Goal: Navigation & Orientation: Find specific page/section

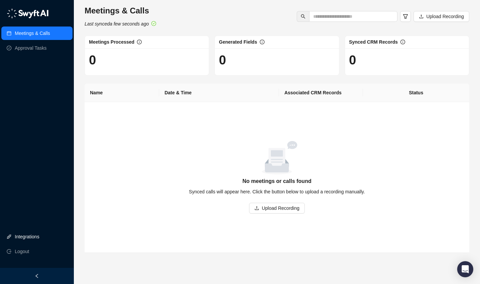
click at [35, 239] on link "Integrations" at bounding box center [27, 236] width 25 height 13
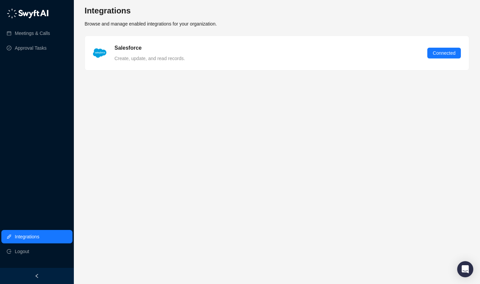
drag, startPoint x: 31, startPoint y: 51, endPoint x: 37, endPoint y: 56, distance: 8.3
click at [31, 51] on link "Approval Tasks" at bounding box center [31, 47] width 32 height 13
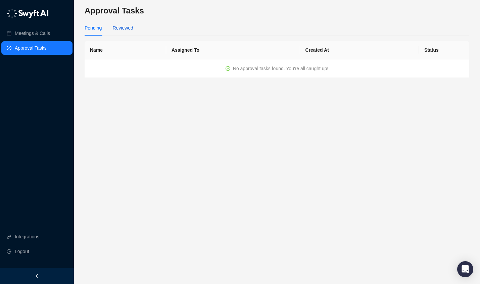
click at [121, 29] on div "Reviewed" at bounding box center [122, 27] width 20 height 7
click at [50, 28] on link "Meetings & Calls" at bounding box center [32, 33] width 35 height 13
